Goal: Information Seeking & Learning: Learn about a topic

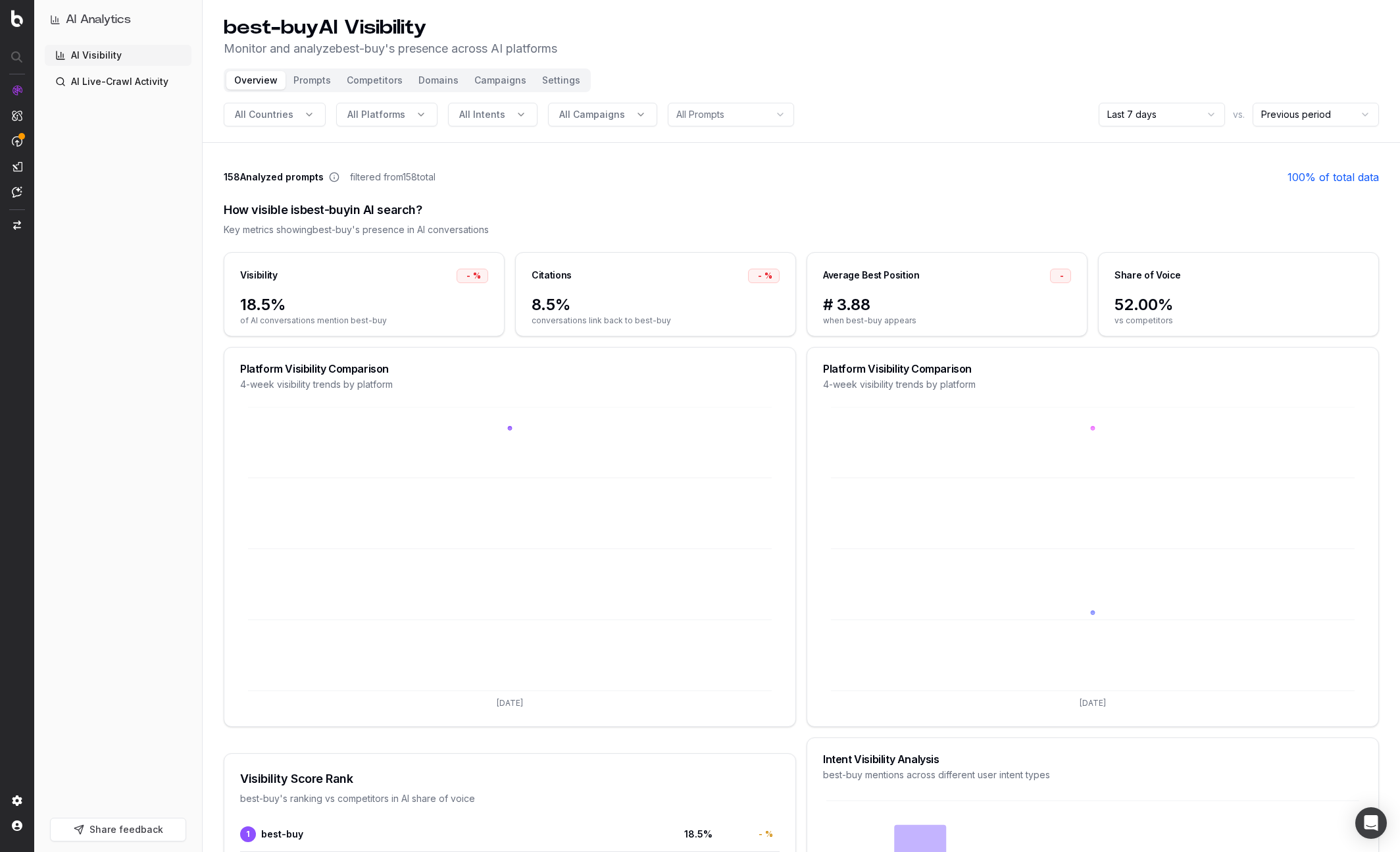
click at [1187, 100] on header "best-buy AI Visibility Monitor and analyze best-buy 's presence across AI platf…" at bounding box center [801, 71] width 1197 height 143
click at [1180, 118] on html "AI Analytics AI Visibility AI Live-Crawl Activity Share feedback best-buy AI Vi…" at bounding box center [700, 426] width 1400 height 852
click at [1153, 107] on html "AI Analytics AI Visibility AI Live-Crawl Activity Share feedback best-buy AI Vi…" at bounding box center [700, 426] width 1400 height 852
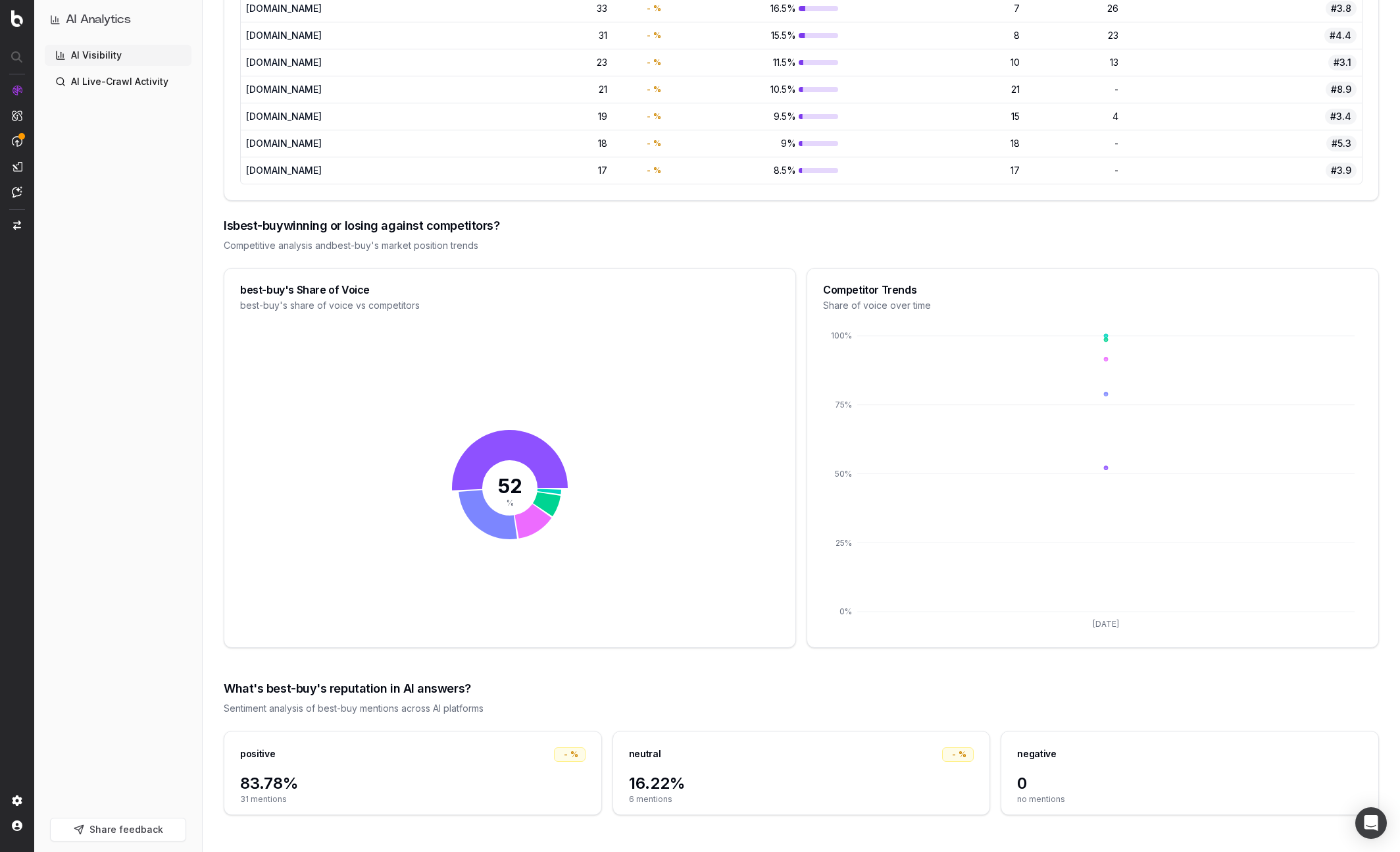
scroll to position [1334, 0]
click at [994, 695] on div "What's best-buy's reputation in AI answers?" at bounding box center [801, 689] width 1155 height 18
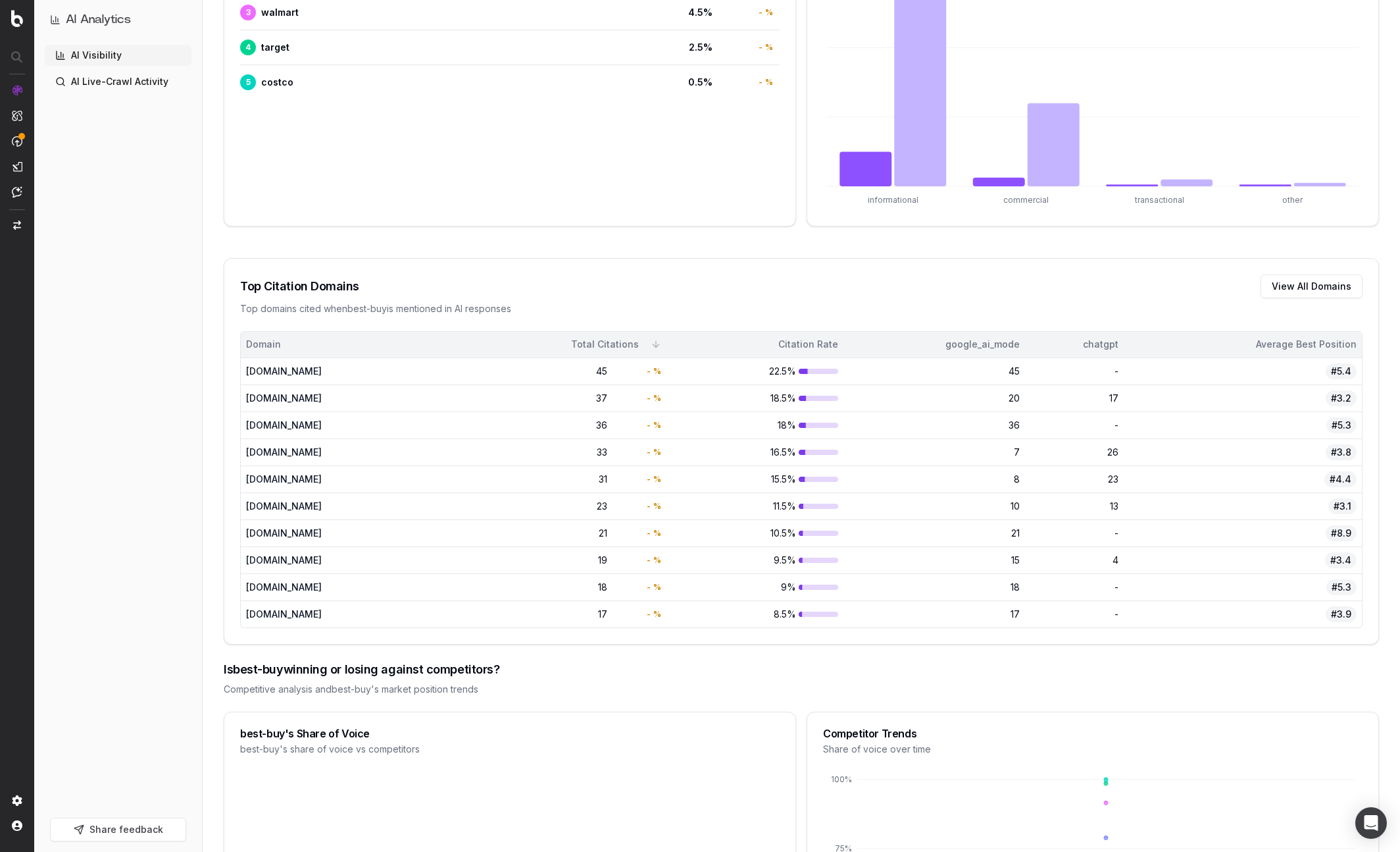
scroll to position [834, 0]
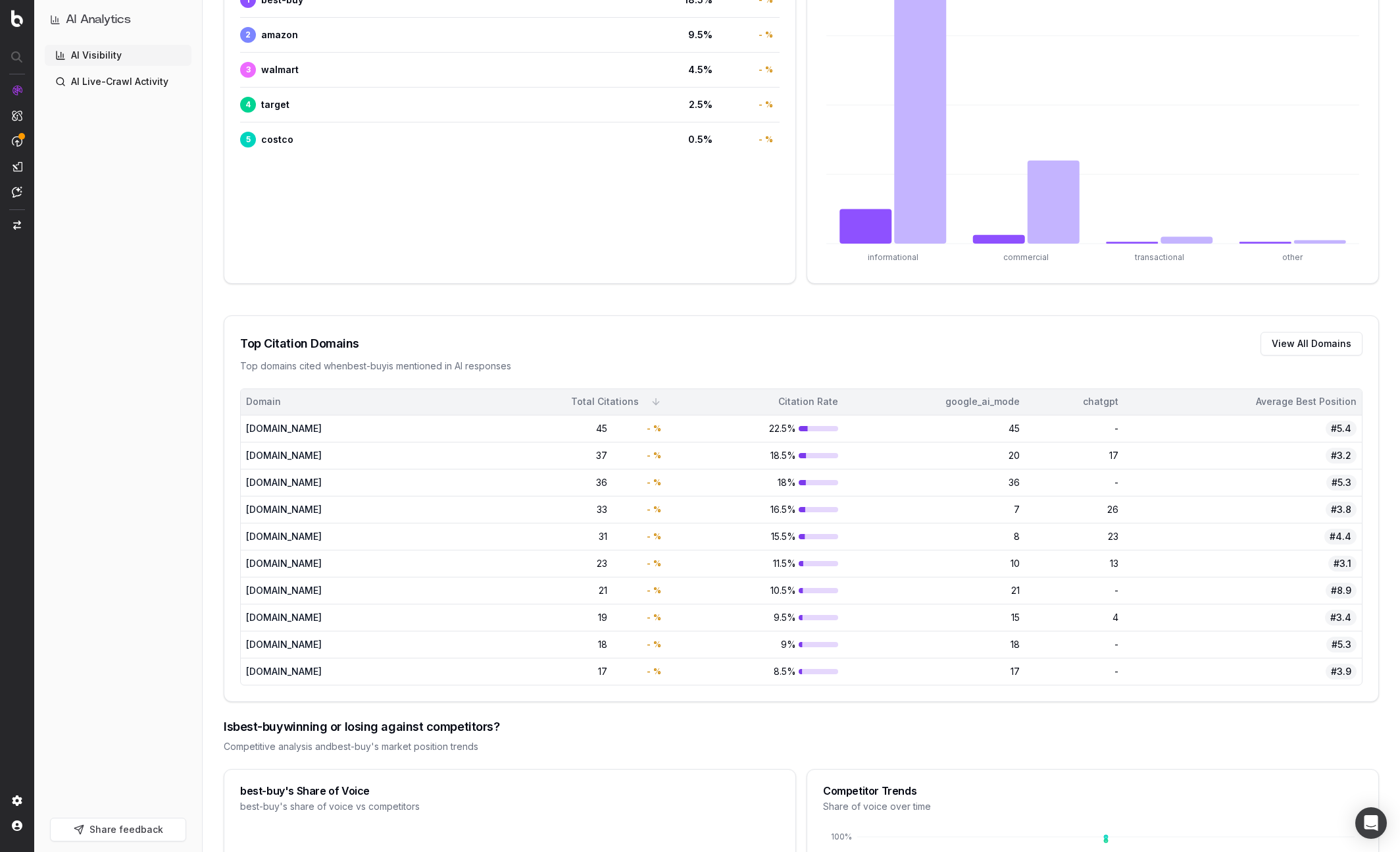
click at [109, 84] on link "AI Live-Crawl Activity" at bounding box center [118, 82] width 147 height 21
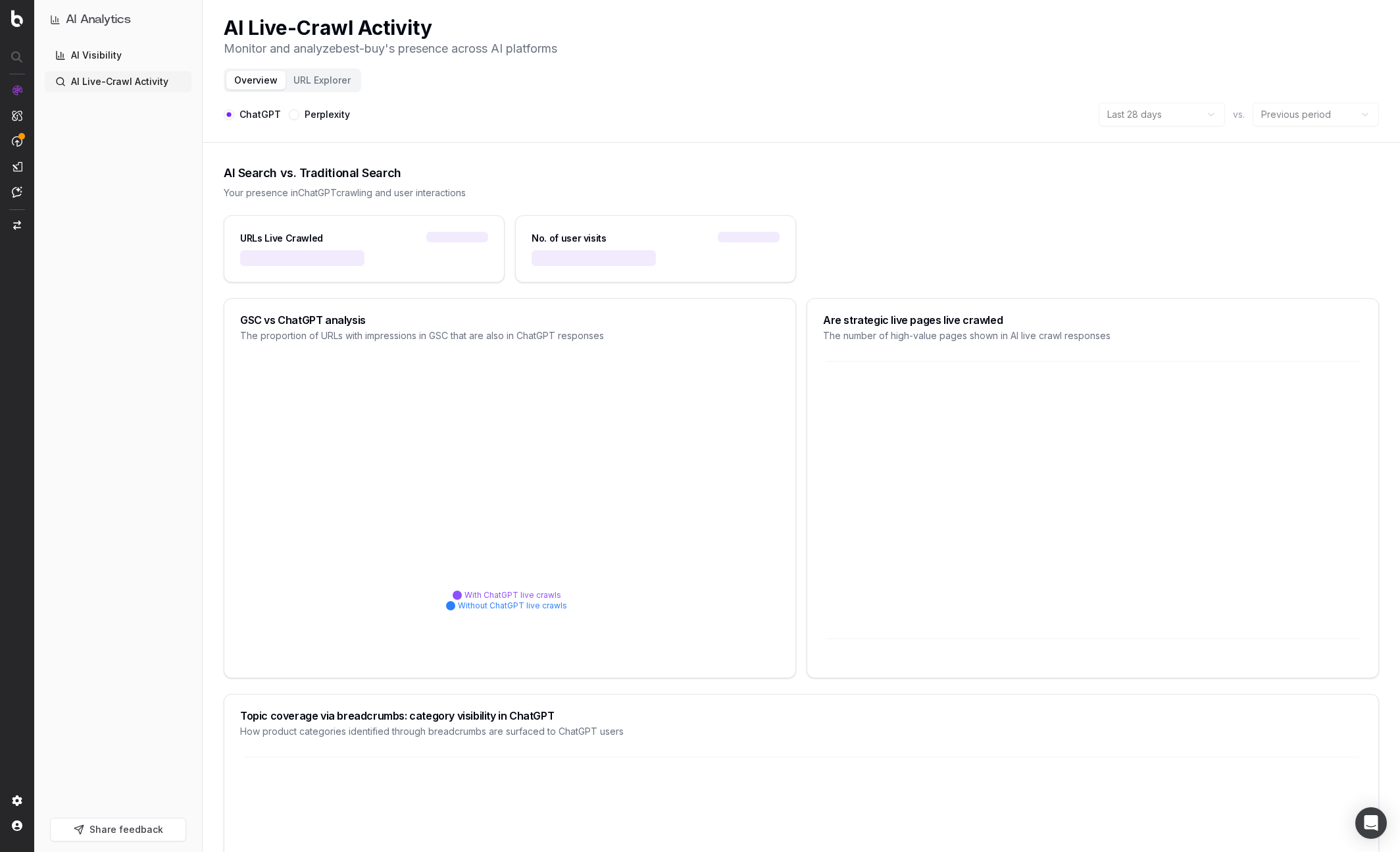
click at [298, 112] on div "Perplexity" at bounding box center [319, 114] width 61 height 24
click at [293, 112] on button "Perplexity" at bounding box center [294, 114] width 10 height 10
click at [299, 83] on button "URL Explorer" at bounding box center [321, 80] width 73 height 18
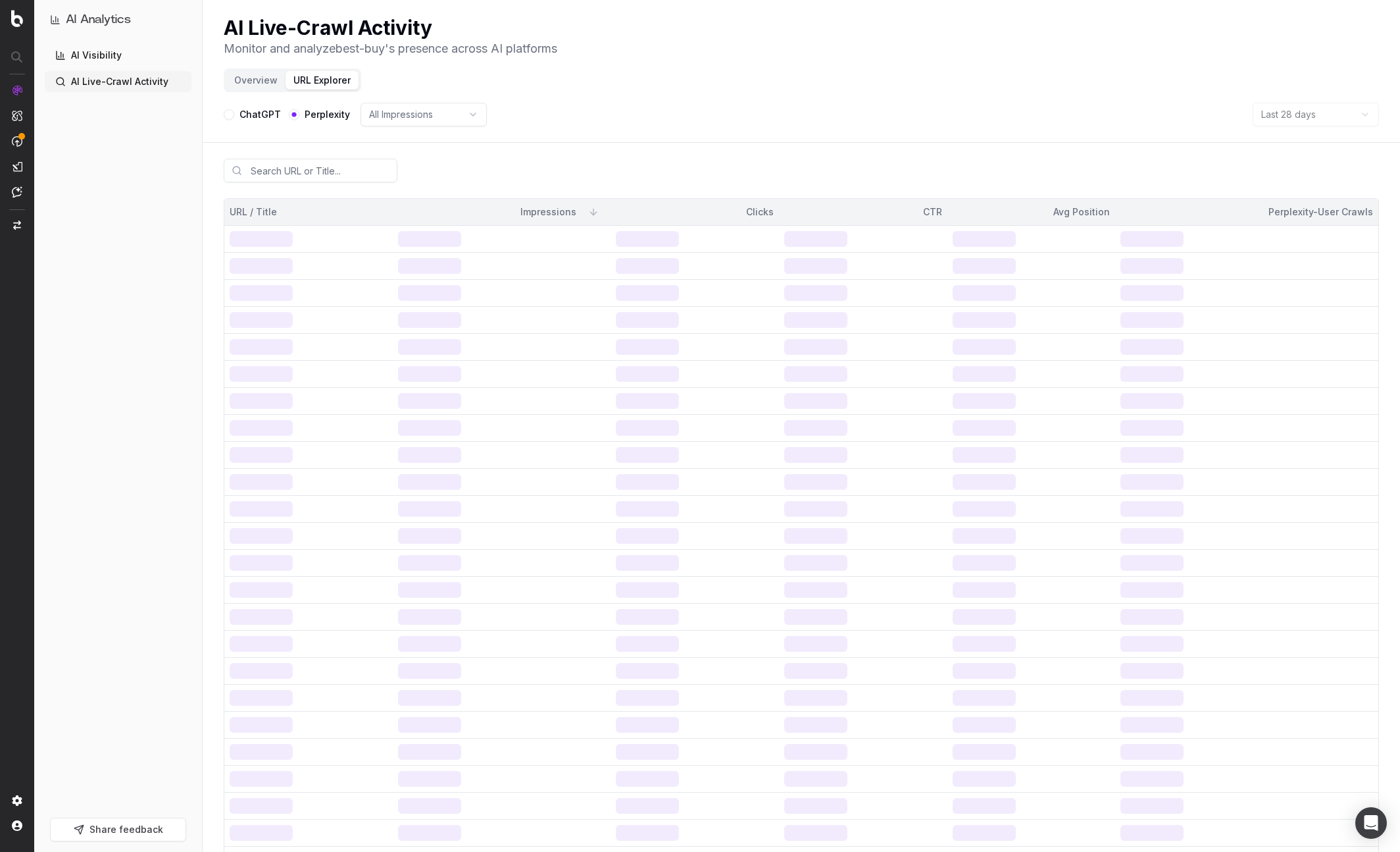
click at [241, 78] on button "Overview" at bounding box center [256, 80] width 59 height 18
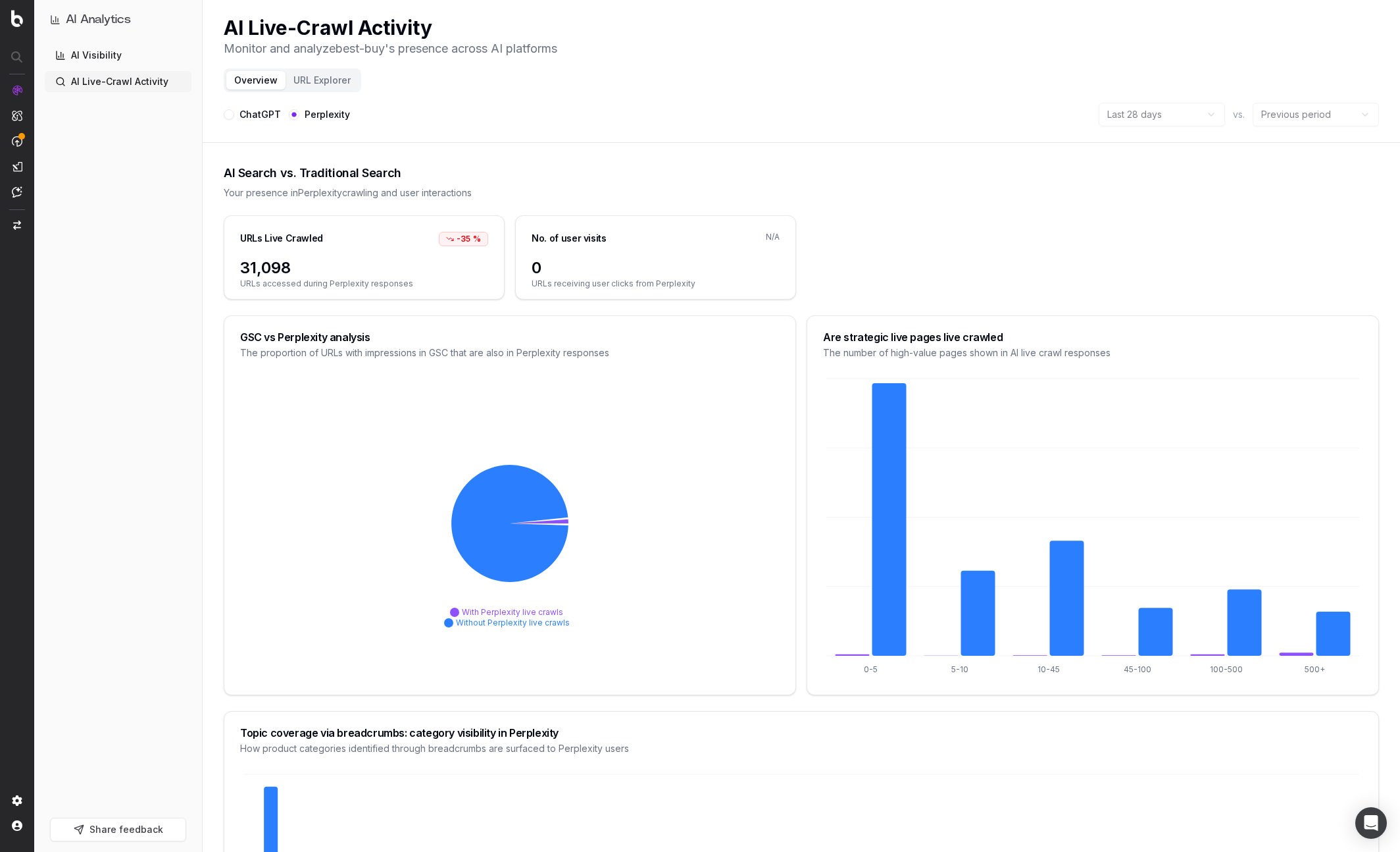
click at [99, 55] on link "AI Visibility" at bounding box center [118, 55] width 147 height 21
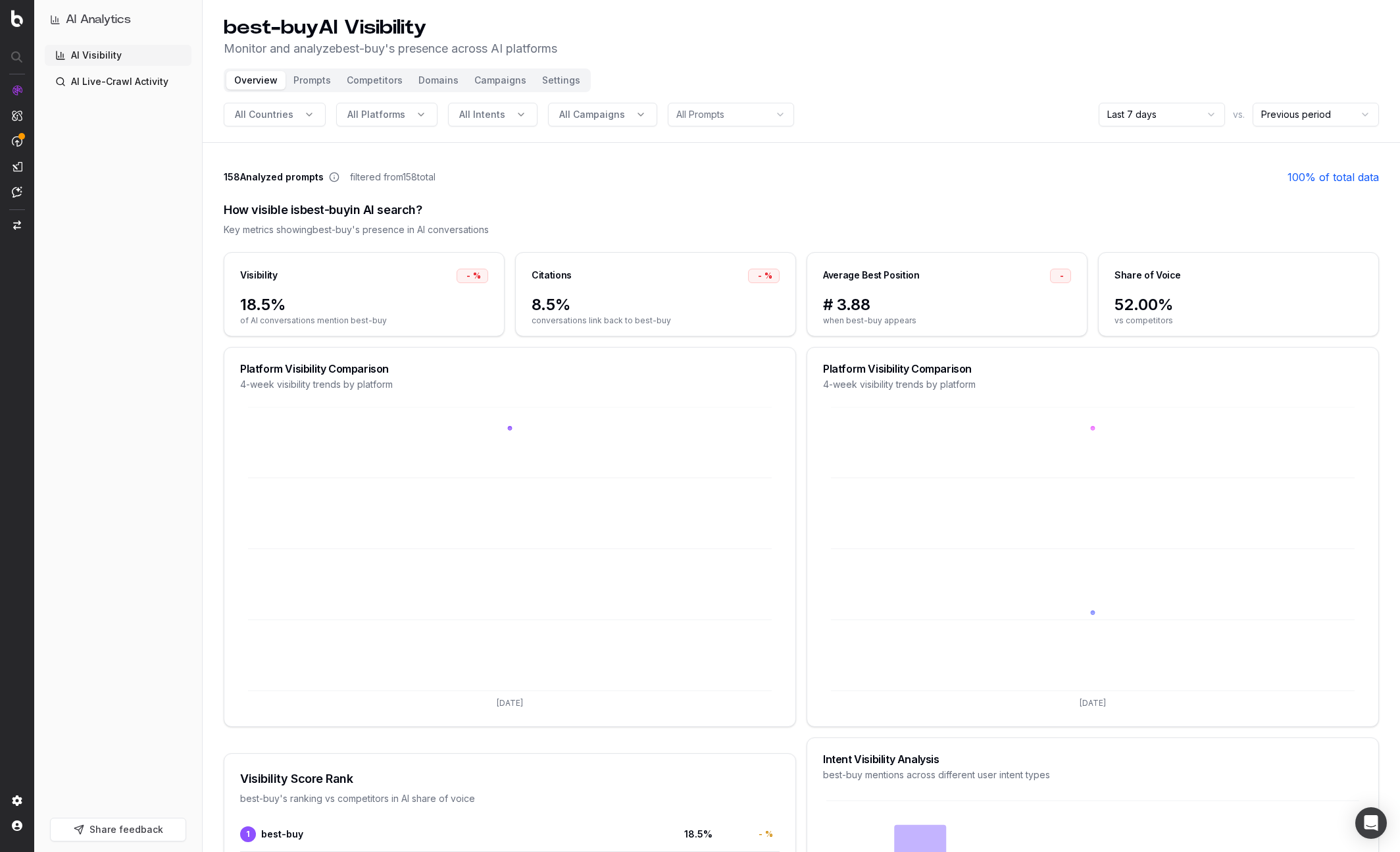
click at [1097, 220] on div "How visible is best-buy in AI search? Key metrics showing best-buy 's presence …" at bounding box center [801, 218] width 1155 height 67
click at [602, 198] on div "How visible is best-buy in AI search? Key metrics showing best-buy 's presence …" at bounding box center [801, 218] width 1155 height 67
click at [800, 289] on div "Visibility - % 18.5% of AI conversations mention best-buy Citations - % 8.5% co…" at bounding box center [801, 294] width 1155 height 84
click at [482, 122] on button "All Intents" at bounding box center [493, 114] width 90 height 24
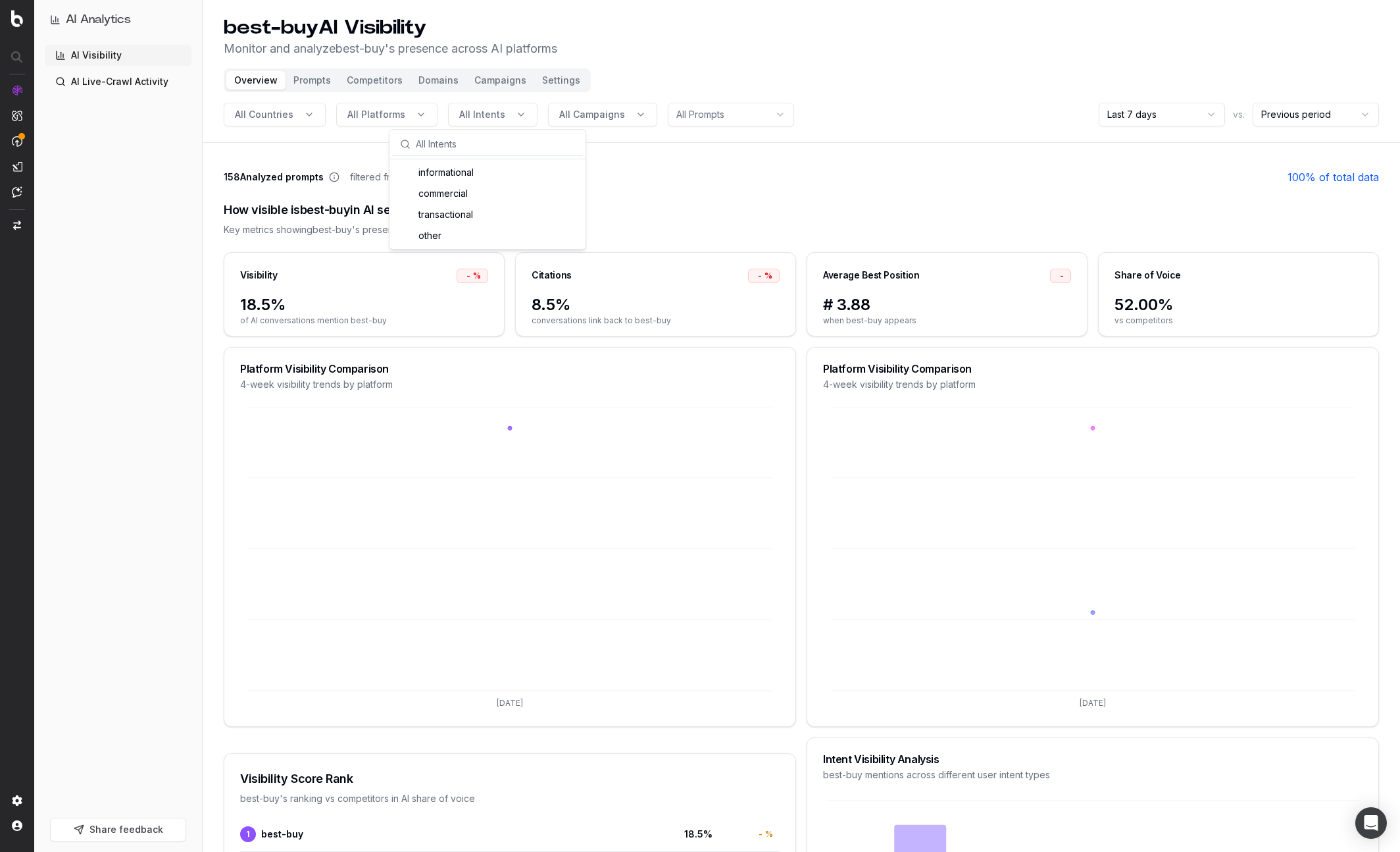
click at [485, 118] on span "All Intents" at bounding box center [483, 114] width 46 height 13
click at [298, 78] on button "Prompts" at bounding box center [312, 80] width 53 height 18
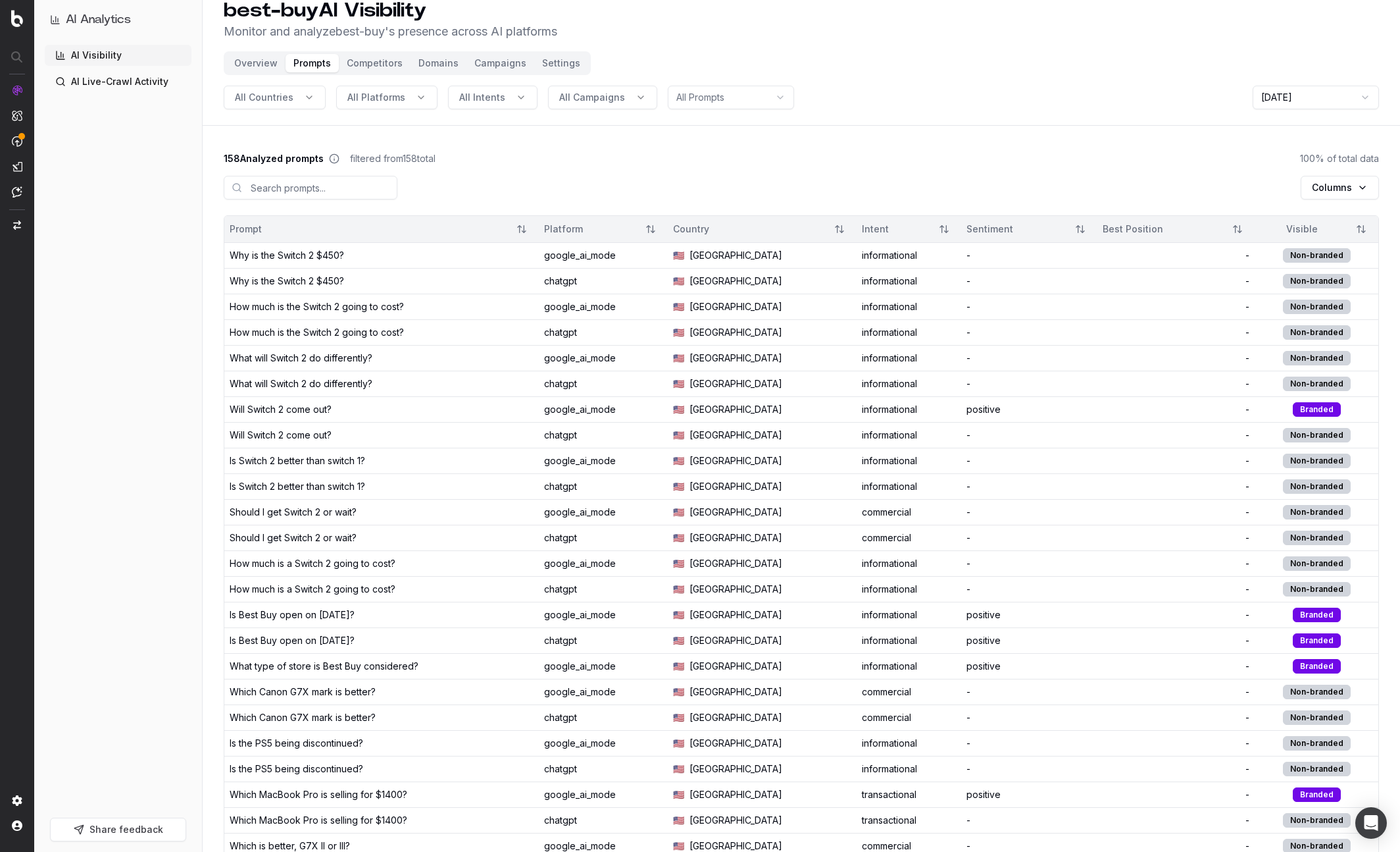
scroll to position [8, 0]
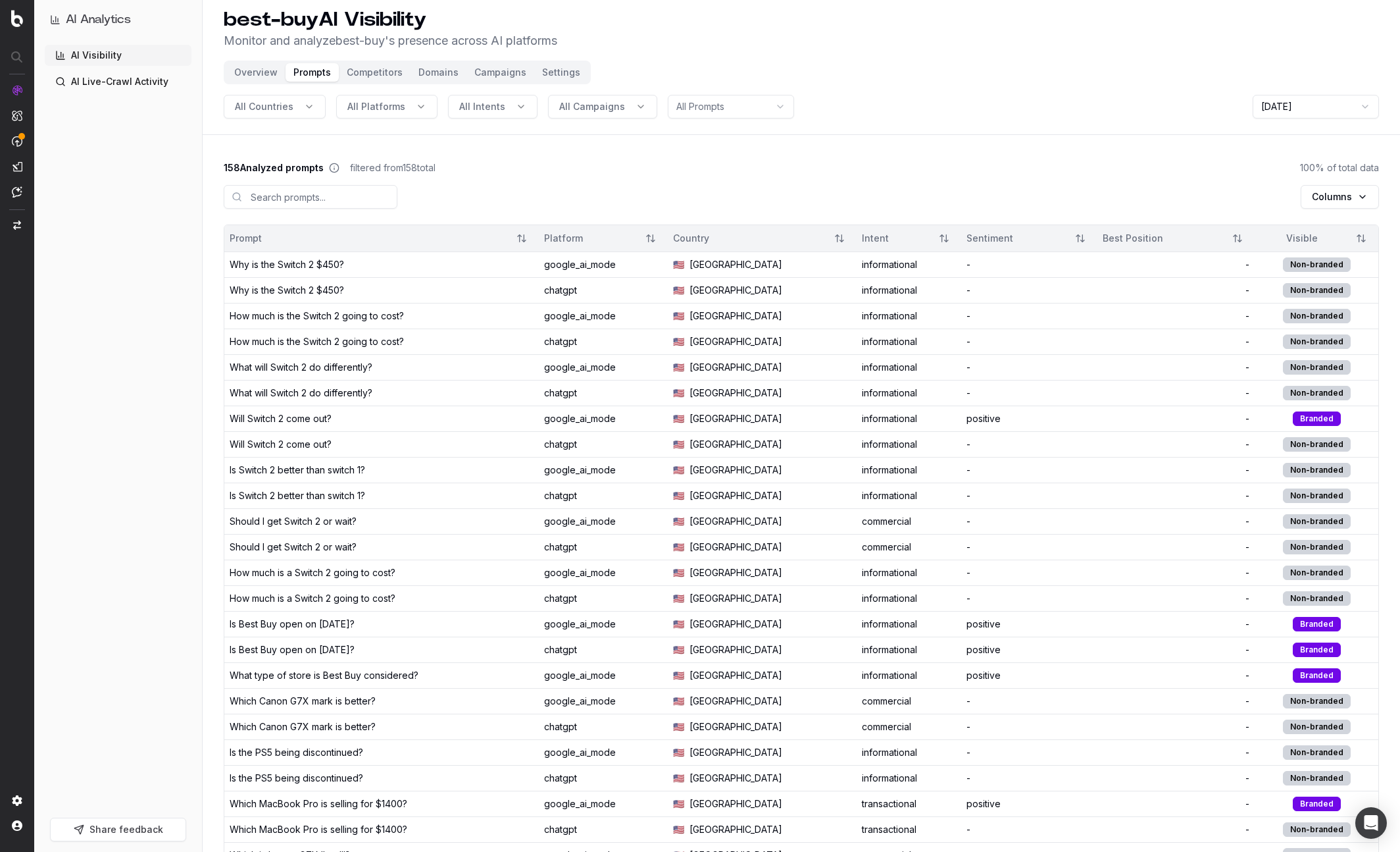
click at [386, 73] on button "Competitors" at bounding box center [374, 72] width 72 height 18
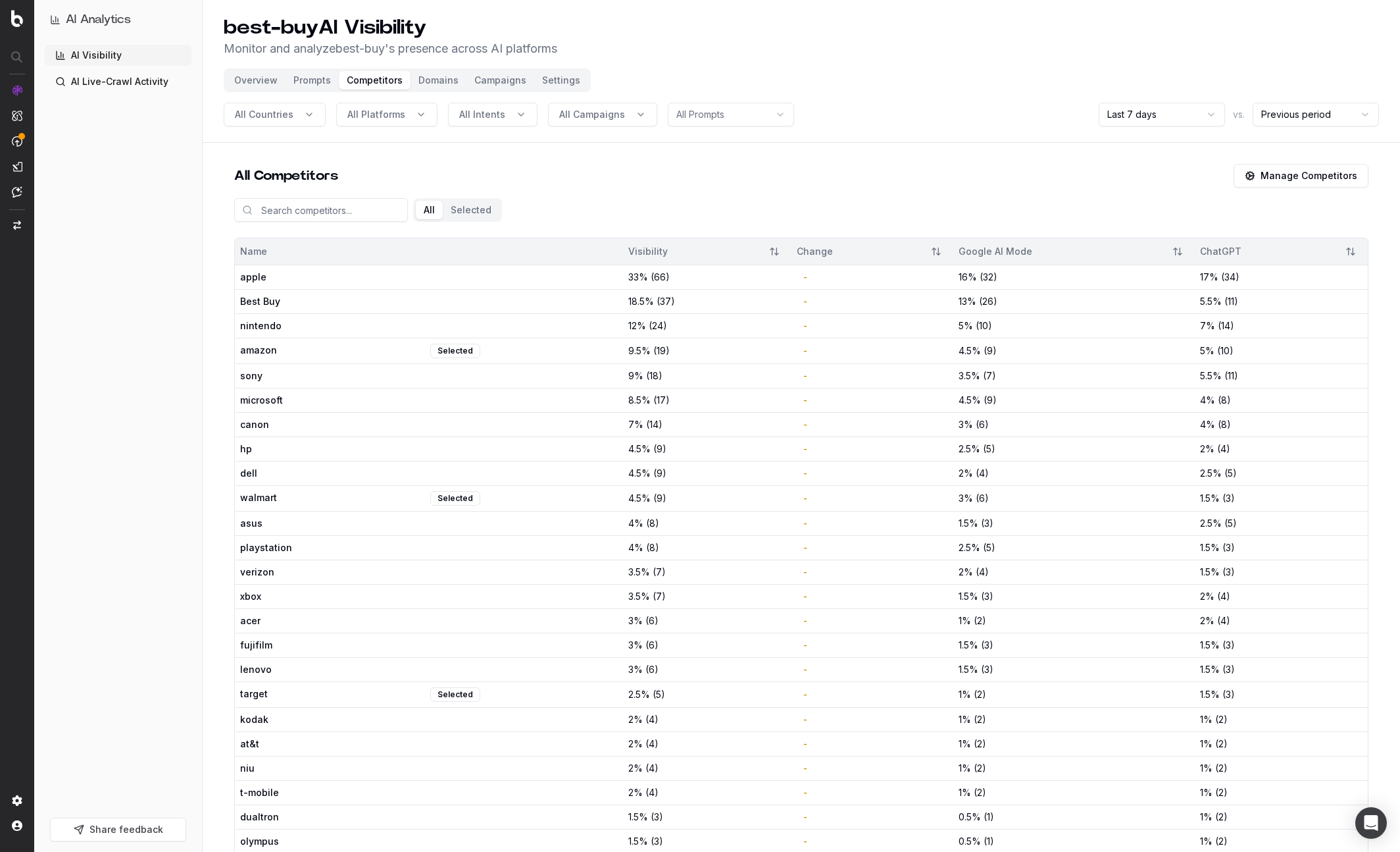
click at [442, 90] on div "Overview Prompts Competitors Domains Campaigns Settings" at bounding box center [407, 80] width 367 height 24
click at [440, 80] on button "Domains" at bounding box center [438, 80] width 56 height 18
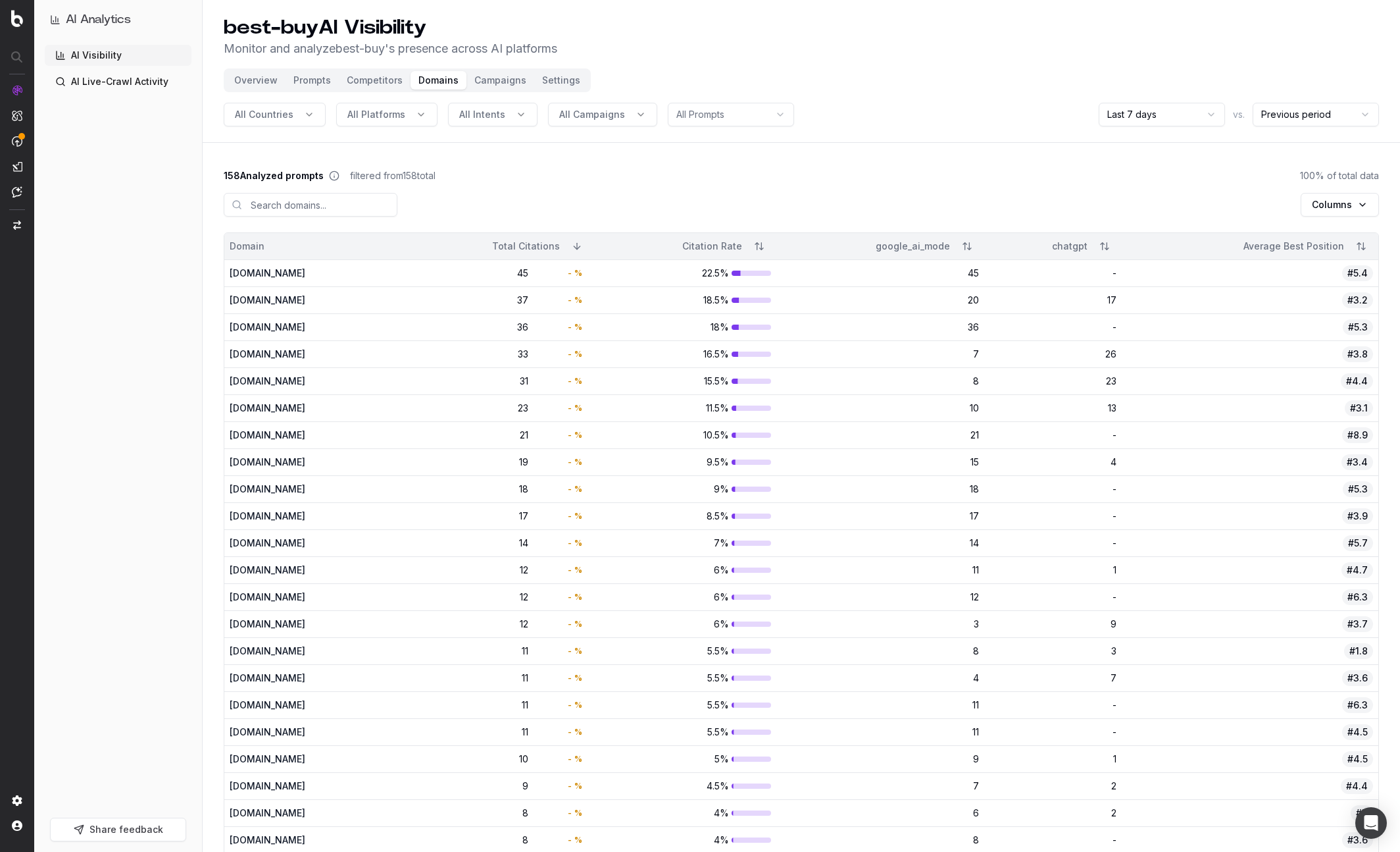
click at [705, 200] on div "Columns" at bounding box center [801, 207] width 1155 height 50
